Goal: Navigation & Orientation: Find specific page/section

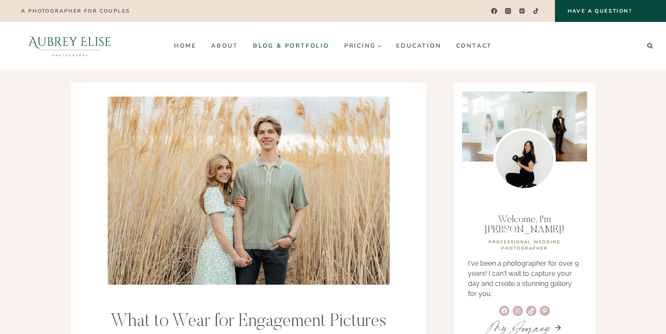
click at [264, 46] on link "Blog & Portfolio" at bounding box center [290, 46] width 91 height 14
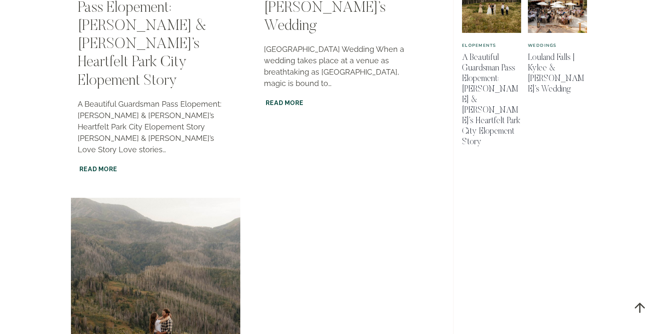
scroll to position [699, 0]
